Goal: Task Accomplishment & Management: Use online tool/utility

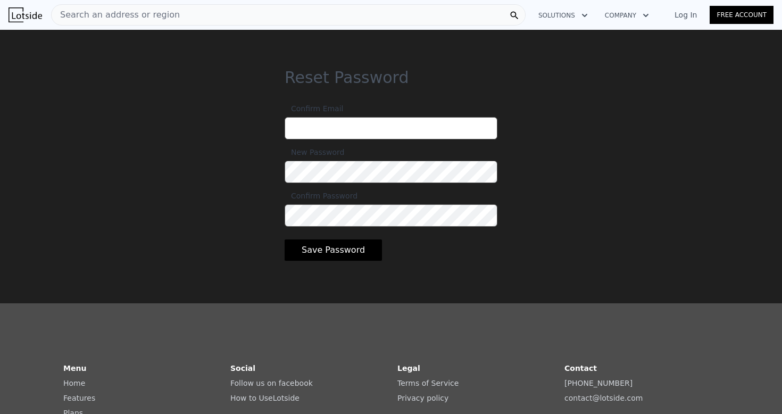
click at [327, 128] on input "Confirm Email" at bounding box center [391, 128] width 213 height 22
type input "[PERSON_NAME][EMAIL_ADDRESS][DOMAIN_NAME]"
click at [591, 152] on div "Reset Password Confirm Email dean.realestate24@gmail.com New Password Confirm P…" at bounding box center [391, 175] width 782 height 214
click at [339, 242] on button "Save Password" at bounding box center [333, 249] width 97 height 21
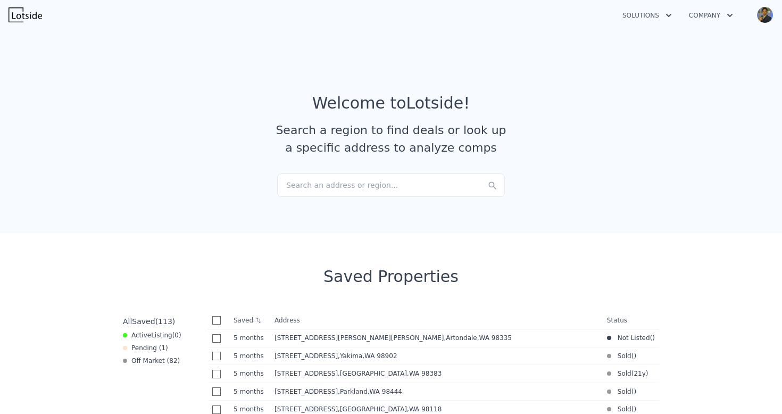
click at [661, 120] on article "Welcome to Lotside ! Search a region to find deals or look up a specific addres…" at bounding box center [391, 134] width 681 height 80
click at [18, 16] on img at bounding box center [26, 14] width 34 height 15
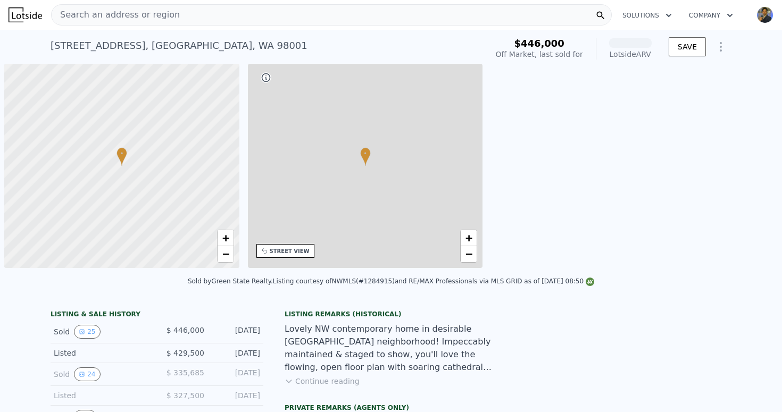
scroll to position [0, 4]
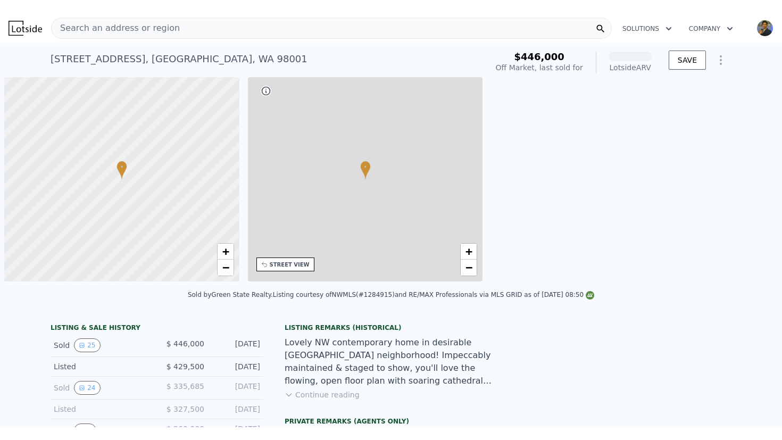
scroll to position [0, 4]
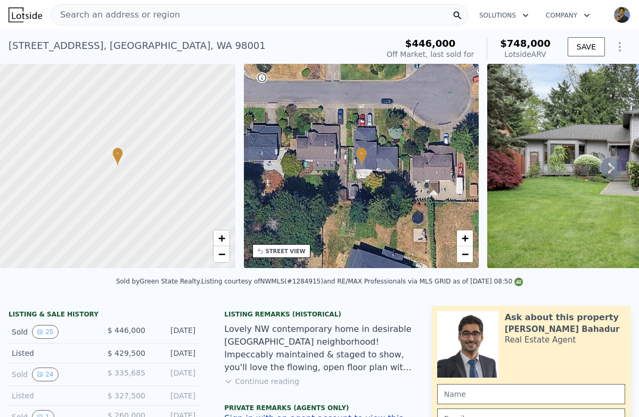
click at [29, 22] on img at bounding box center [26, 14] width 34 height 15
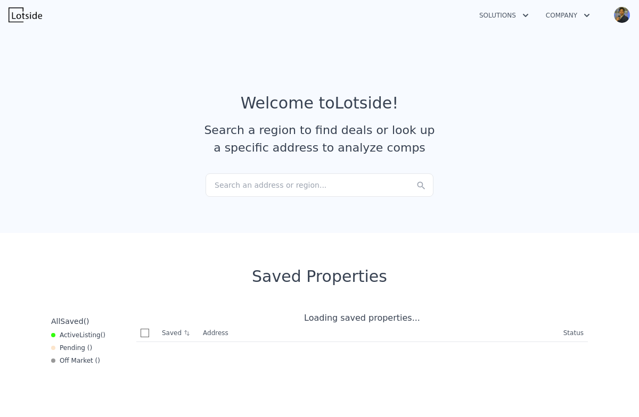
click at [329, 192] on div "Search an address or region..." at bounding box center [319, 184] width 228 height 23
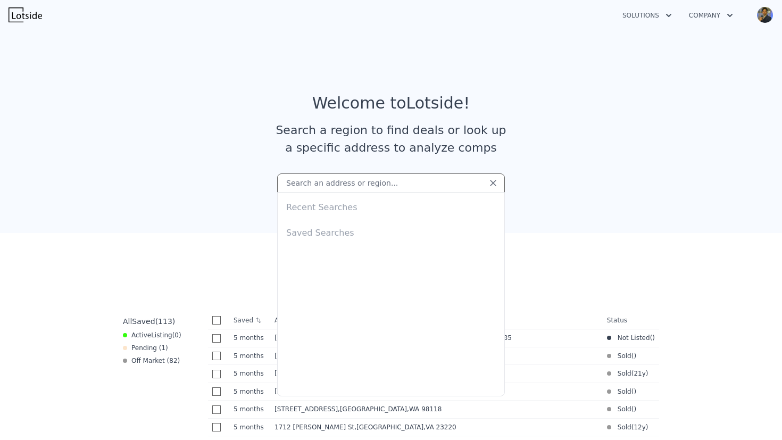
paste input "4917 S 315th Pl, Auburn, WA 98001"
type input "4917 S 315th Pl, Auburn, WA 98001"
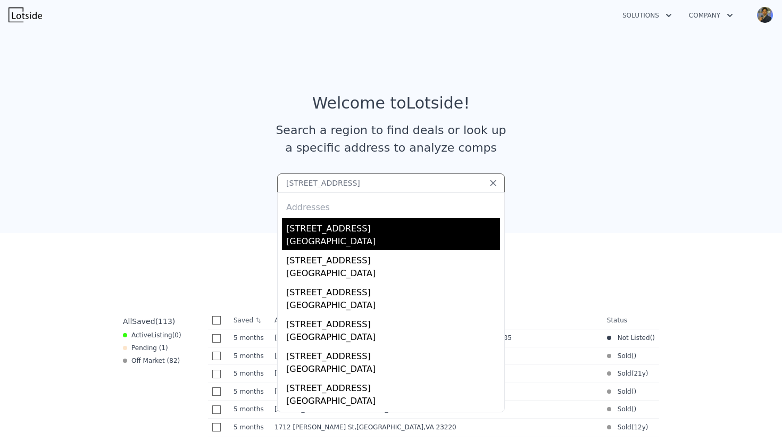
click at [352, 238] on div "Auburn, WA 98001" at bounding box center [393, 242] width 214 height 15
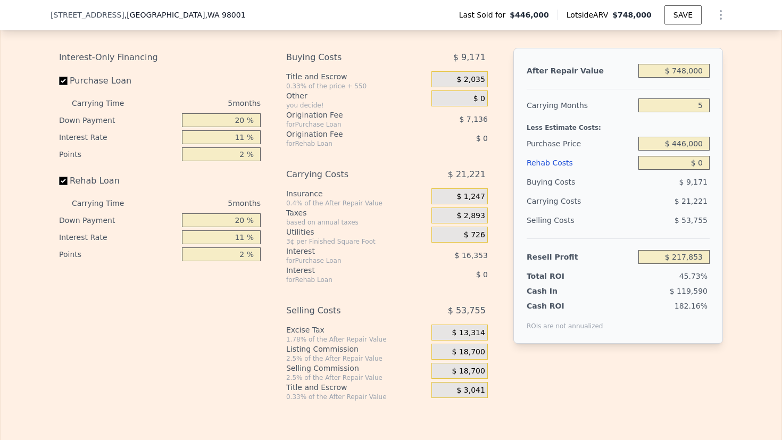
scroll to position [1697, 0]
